Goal: Task Accomplishment & Management: Manage account settings

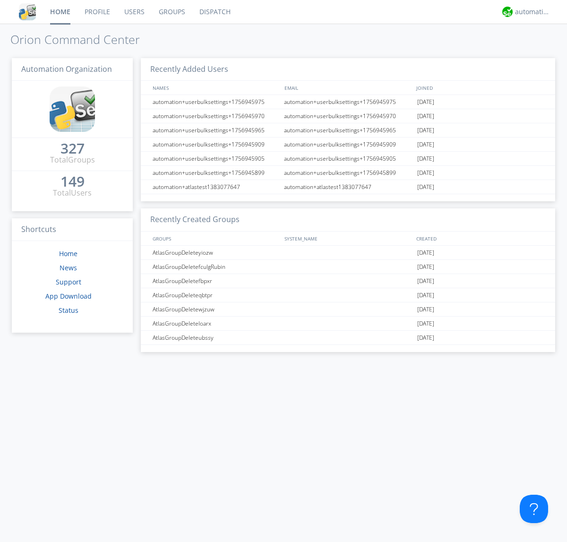
click at [134, 12] on link "Users" at bounding box center [134, 12] width 34 height 24
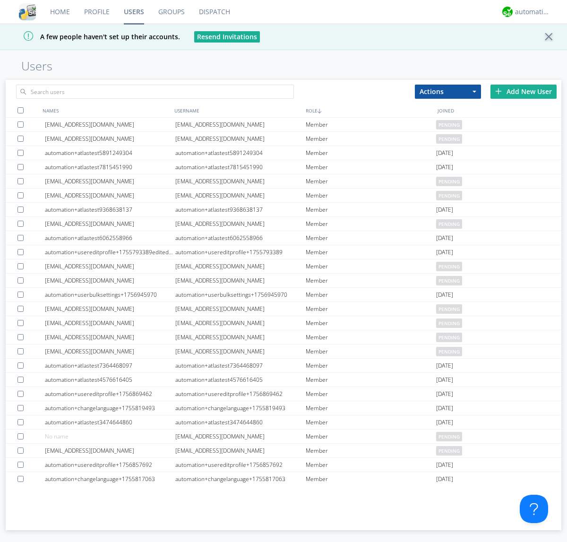
click at [523, 91] on div "Add New User" at bounding box center [523, 92] width 66 height 14
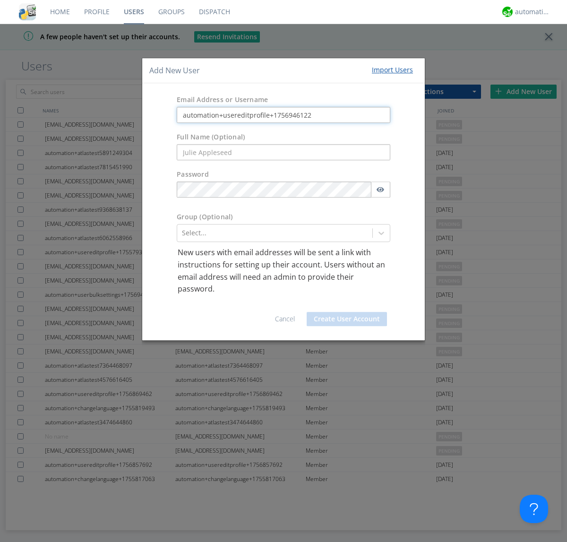
type input "automation+usereditprofile+1756946122"
click at [347, 318] on button "Create User Account" at bounding box center [346, 319] width 80 height 14
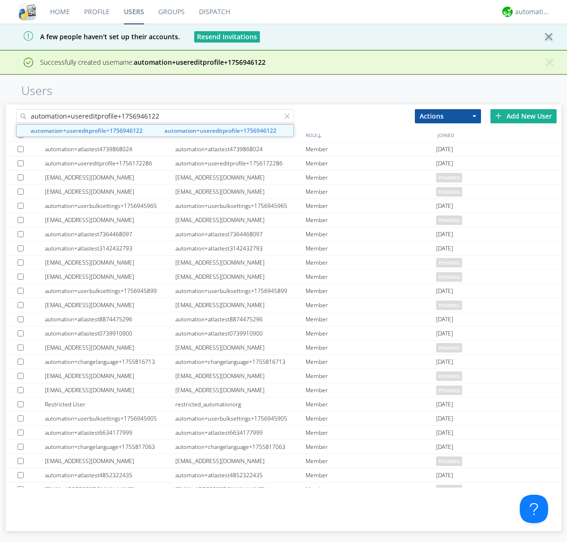
type input "automation+usereditprofile+1756946122"
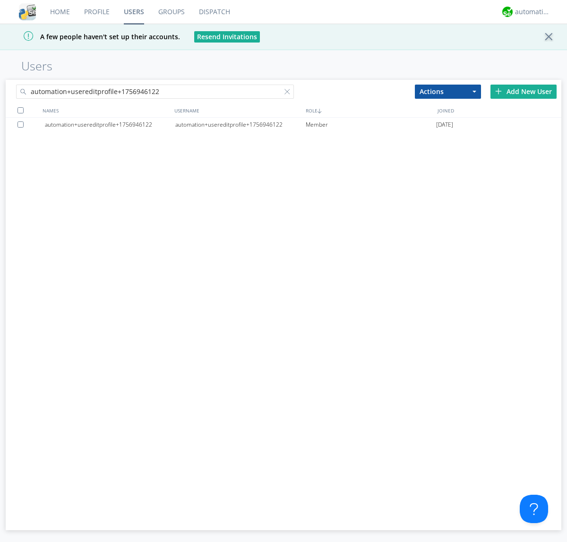
click at [240, 124] on div "automation+usereditprofile+1756946122" at bounding box center [240, 125] width 130 height 14
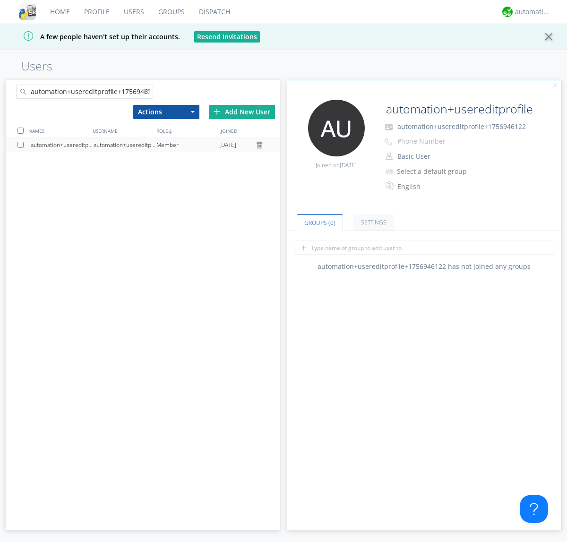
click at [458, 109] on input "automation+usereditprofile+1756946122" at bounding box center [458, 109] width 153 height 19
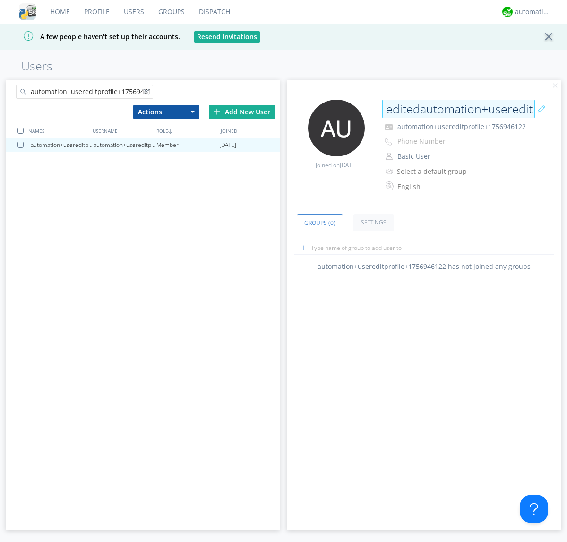
type input "editedautomation+usereditprofile+1756946122"
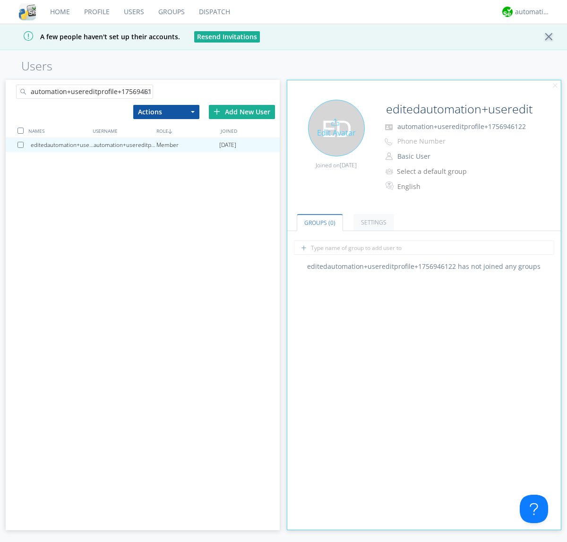
click at [336, 128] on div "Edit Avatar" at bounding box center [336, 128] width 57 height 57
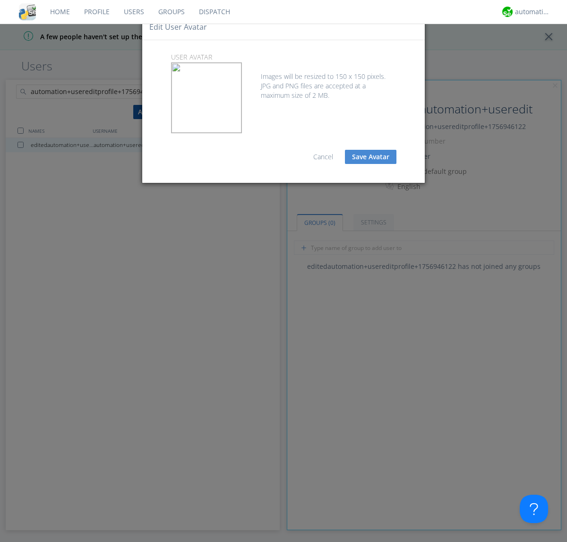
click at [370, 157] on button "Save Avatar" at bounding box center [370, 157] width 51 height 14
